Goal: Information Seeking & Learning: Learn about a topic

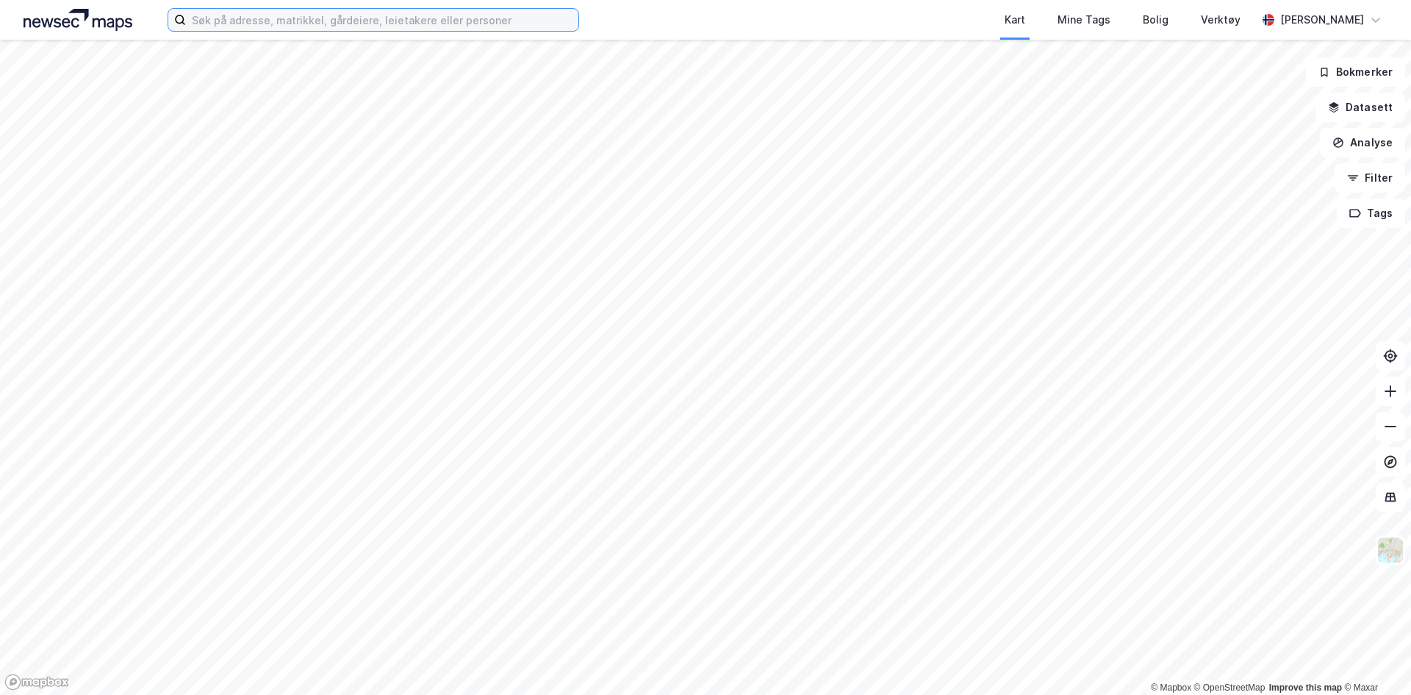
click at [339, 18] on input at bounding box center [382, 20] width 392 height 22
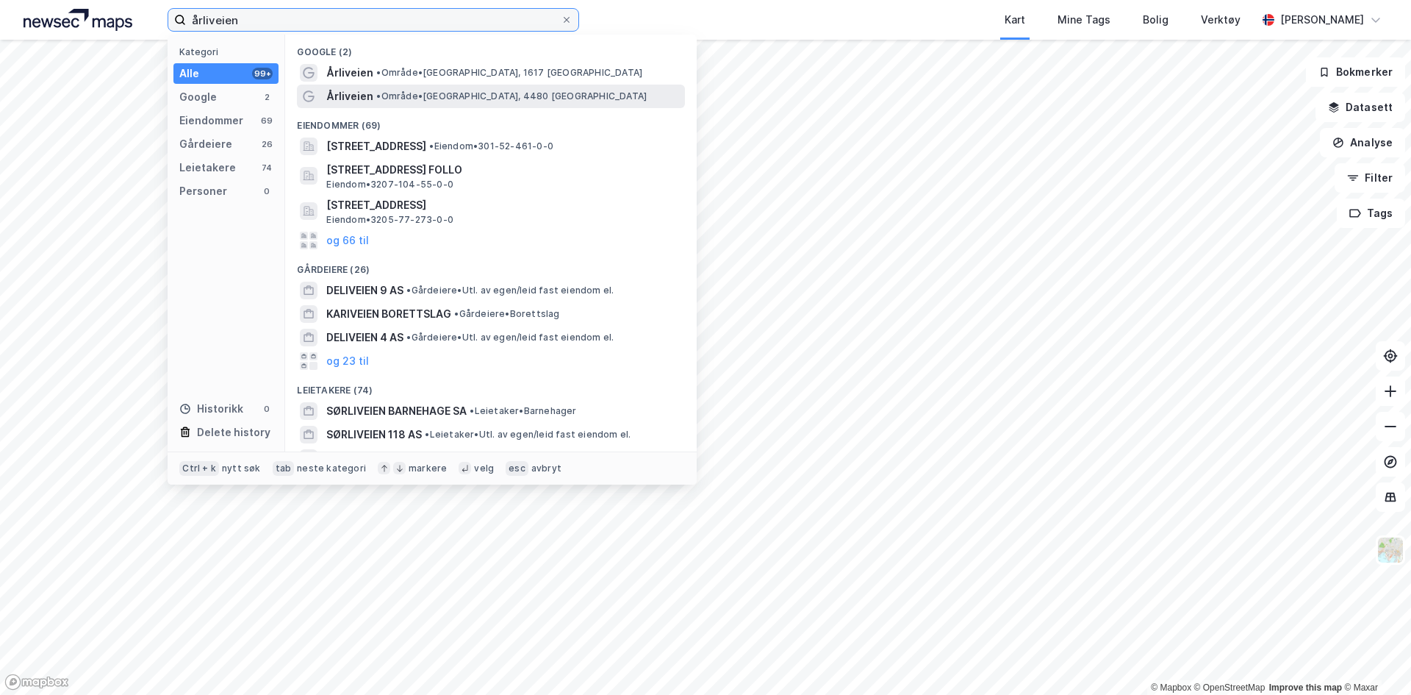
type input "årliveien"
click at [363, 92] on span "Årliveien" at bounding box center [349, 96] width 47 height 18
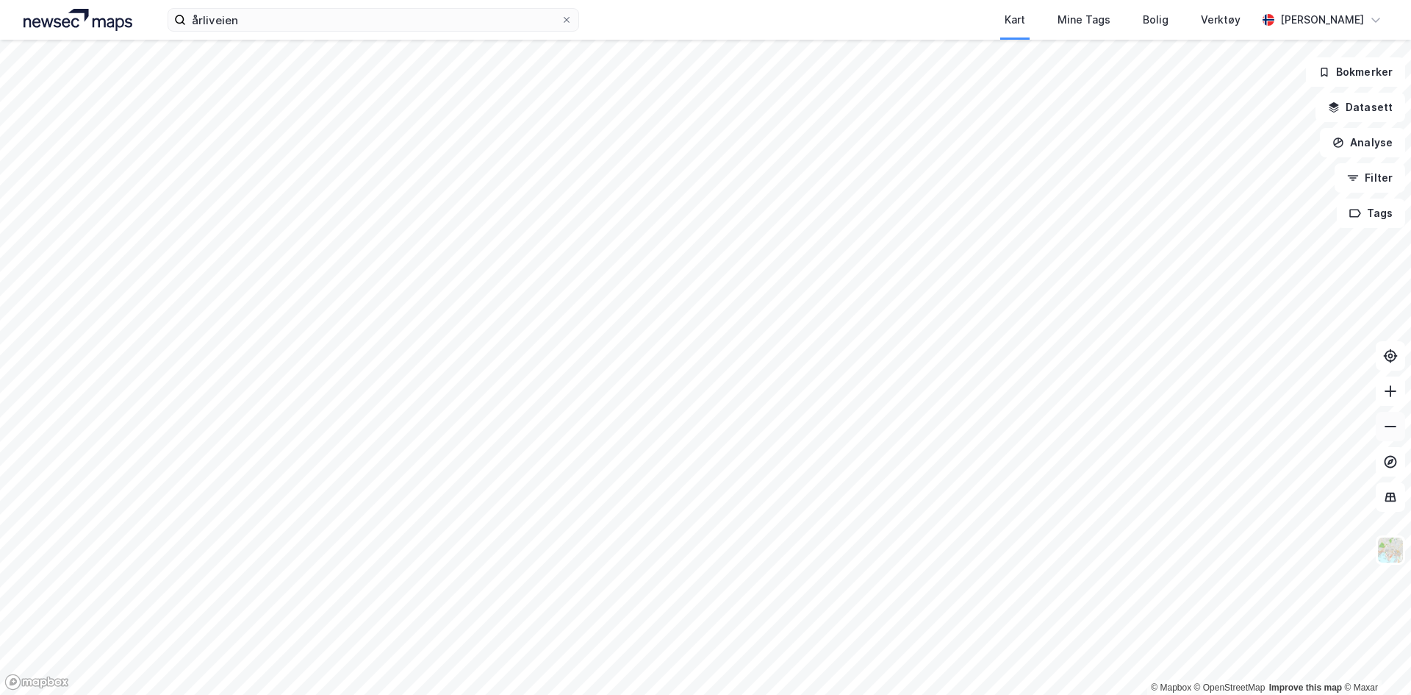
click at [940, 427] on icon at bounding box center [1390, 426] width 15 height 15
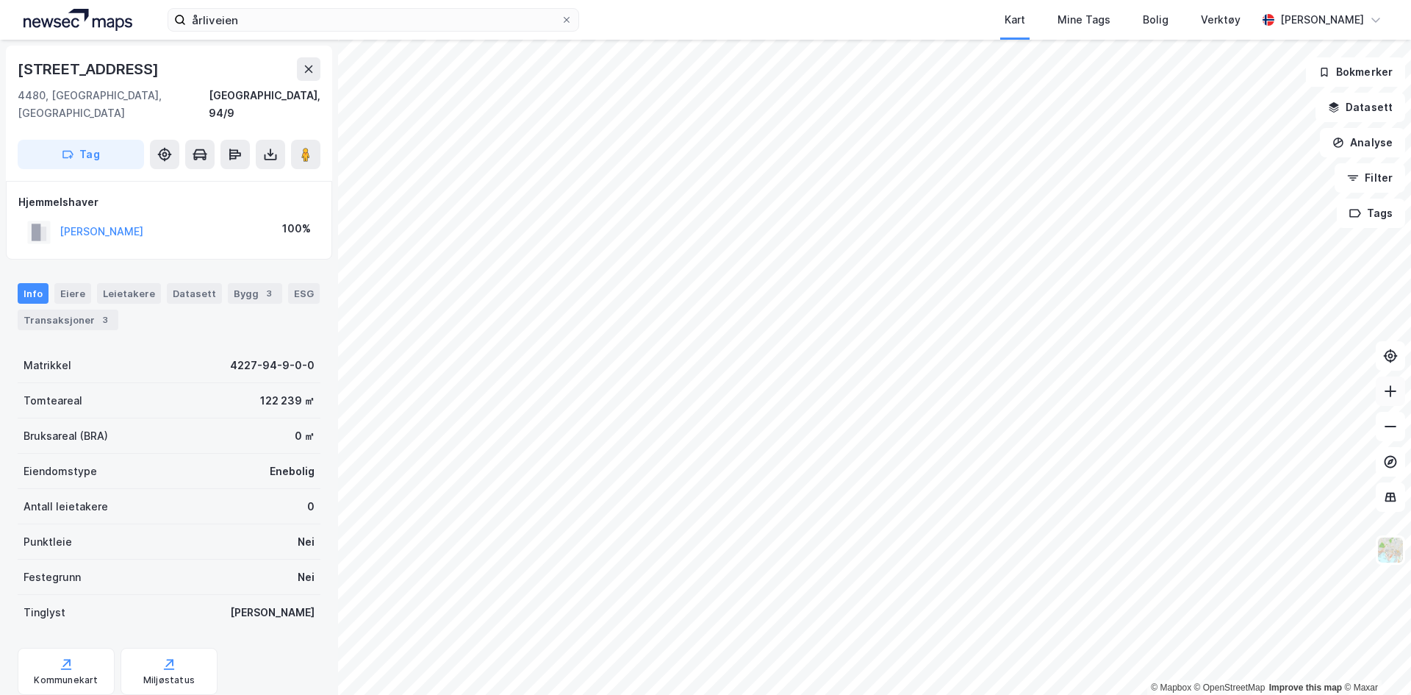
click at [940, 392] on icon at bounding box center [1390, 391] width 1 height 12
click at [940, 424] on button at bounding box center [1390, 426] width 29 height 29
click at [940, 399] on button at bounding box center [1390, 390] width 29 height 29
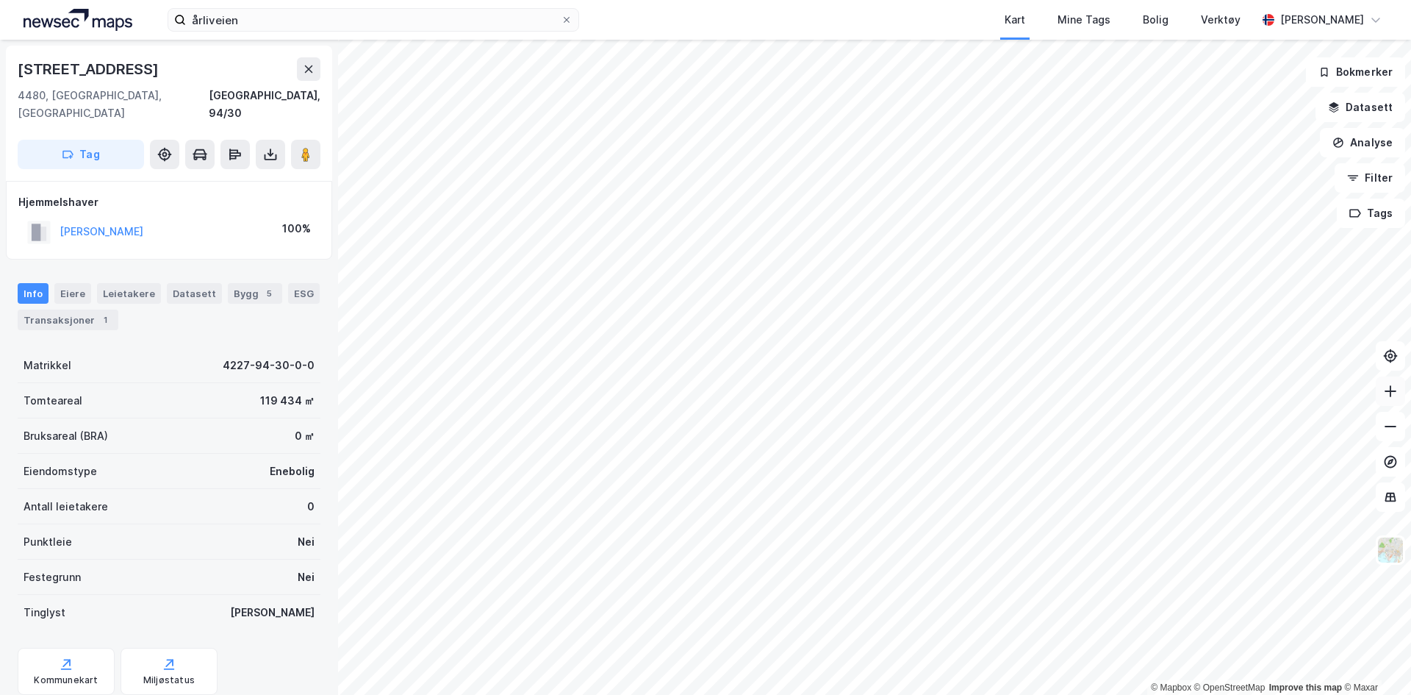
click at [940, 395] on icon at bounding box center [1390, 391] width 15 height 15
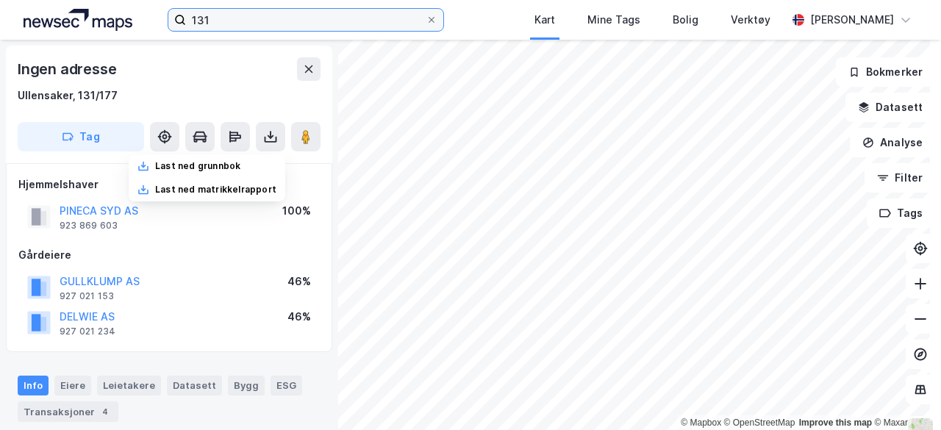
click at [251, 23] on input "131" at bounding box center [306, 20] width 240 height 22
